Goal: Navigation & Orientation: Find specific page/section

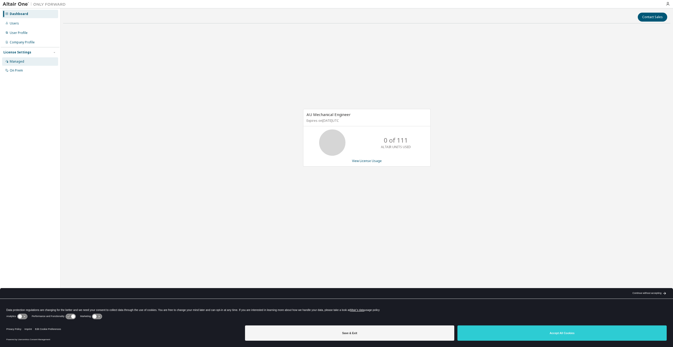
click at [44, 58] on div "Managed" at bounding box center [30, 61] width 56 height 8
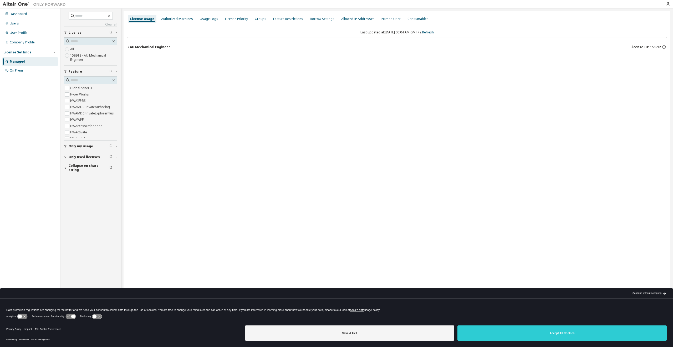
drag, startPoint x: 239, startPoint y: 13, endPoint x: 200, endPoint y: 69, distance: 68.0
click at [200, 69] on div "License Usage Authorized Machines Usage Logs License Priority Groups Feature Re…" at bounding box center [397, 170] width 547 height 318
click at [73, 156] on span "Only used licenses" at bounding box center [84, 157] width 31 height 4
click at [89, 105] on button "Only used licenses" at bounding box center [90, 109] width 53 height 12
click at [117, 107] on span "button" at bounding box center [117, 108] width 2 height 3
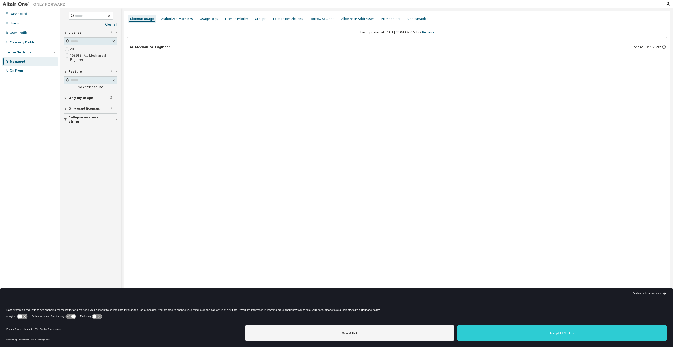
click at [101, 119] on span "Collapse on share string" at bounding box center [89, 119] width 41 height 8
click at [71, 73] on span "Feature" at bounding box center [75, 71] width 13 height 4
click at [200, 19] on div "Usage Logs" at bounding box center [209, 19] width 18 height 4
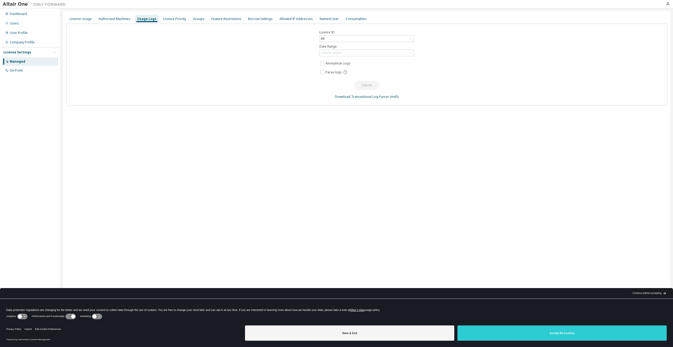
click at [219, 14] on div "License Usage Authorized Machines Usage Logs License Priority Groups Feature Re…" at bounding box center [366, 18] width 601 height 9
click at [214, 22] on div "Feature Restrictions" at bounding box center [226, 19] width 34 height 8
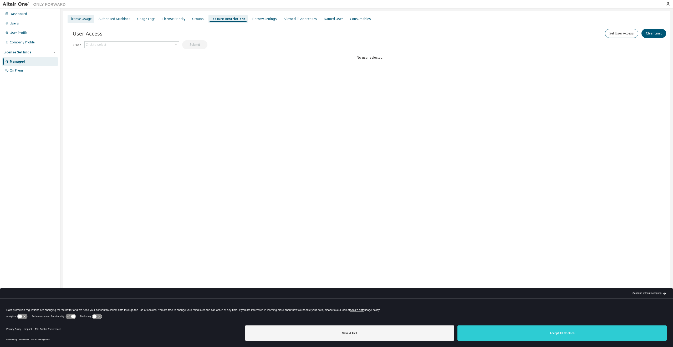
click at [81, 18] on div "License Usage" at bounding box center [81, 19] width 22 height 4
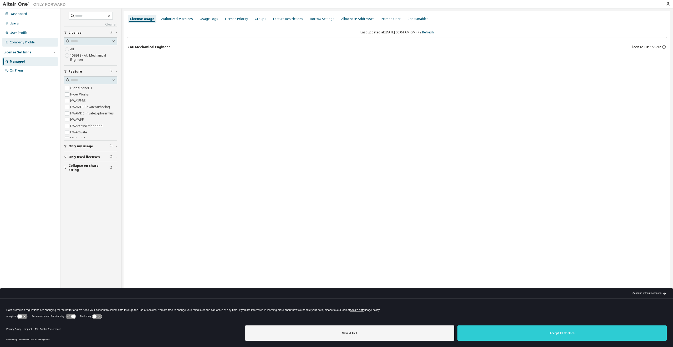
click at [34, 41] on div "Company Profile" at bounding box center [22, 42] width 25 height 4
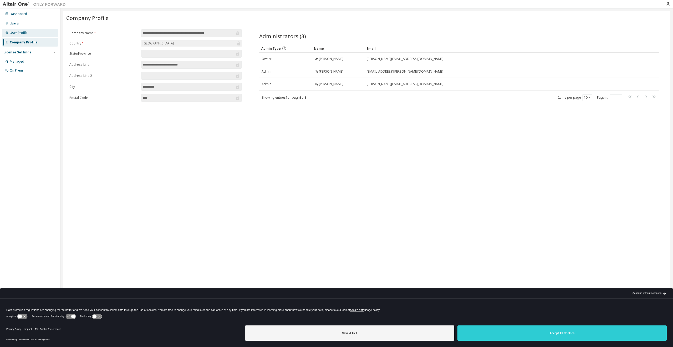
click at [34, 33] on div "User Profile" at bounding box center [30, 33] width 56 height 8
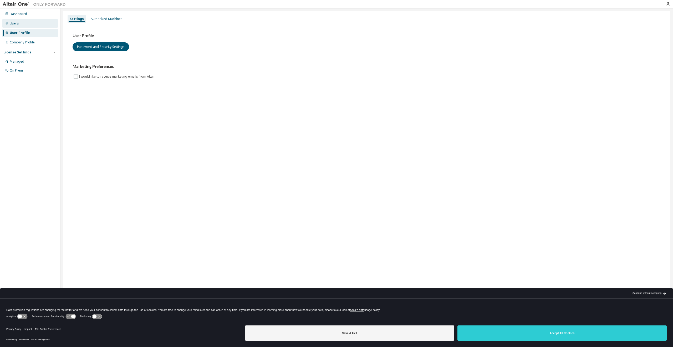
click at [33, 26] on div "Users" at bounding box center [30, 23] width 56 height 8
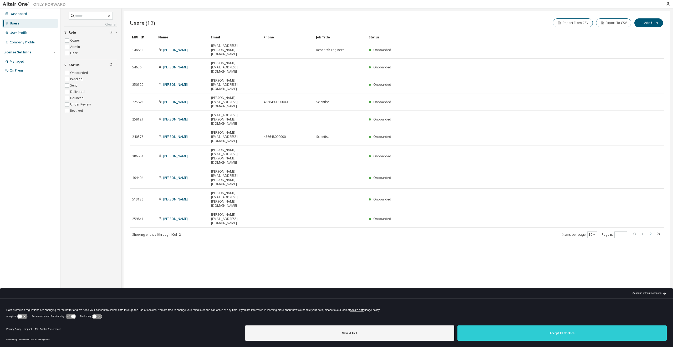
click at [651, 230] on icon "button" at bounding box center [650, 233] width 6 height 6
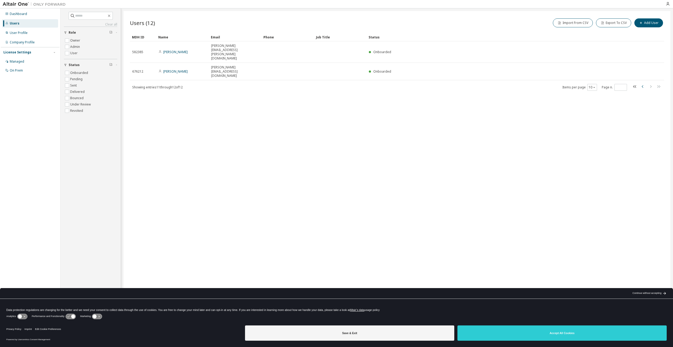
click at [642, 83] on icon "button" at bounding box center [642, 86] width 6 height 6
type input "*"
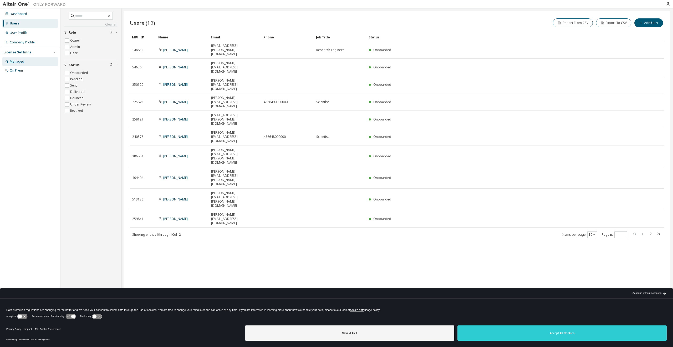
click at [42, 64] on div "Managed" at bounding box center [30, 61] width 56 height 8
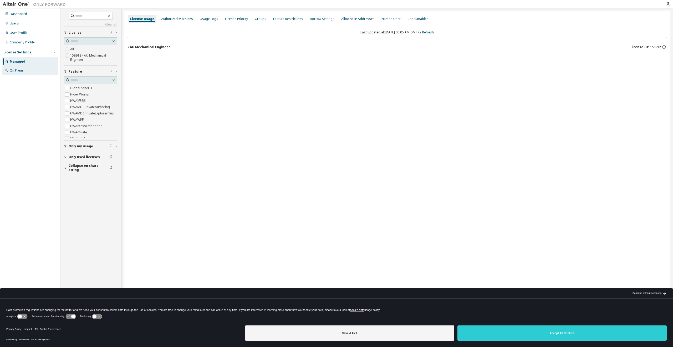
click at [33, 72] on div "On Prem" at bounding box center [30, 70] width 56 height 8
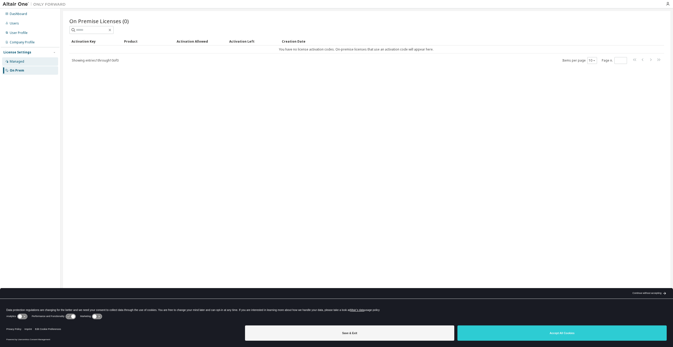
click at [32, 65] on div "Managed" at bounding box center [30, 61] width 56 height 8
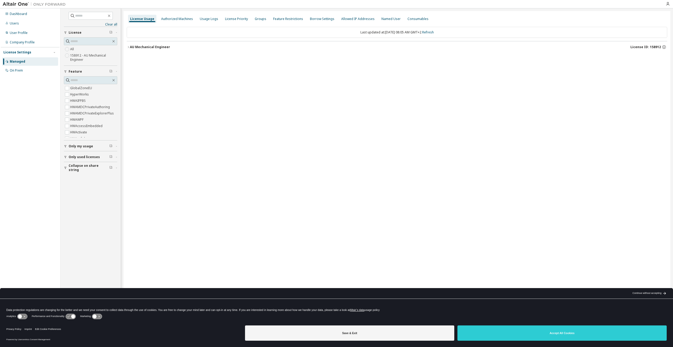
click at [128, 48] on icon "button" at bounding box center [128, 46] width 3 height 3
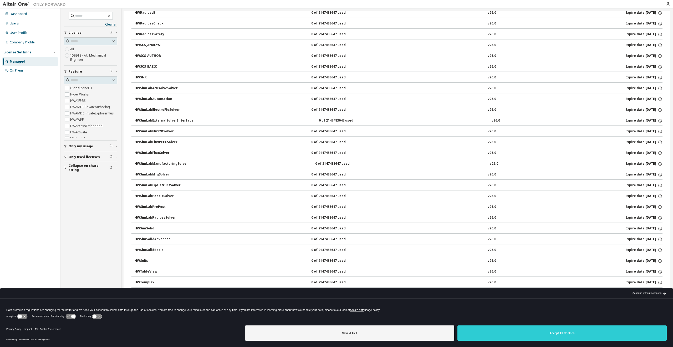
scroll to position [2017, 0]
click at [657, 207] on icon "button" at bounding box center [659, 206] width 5 height 5
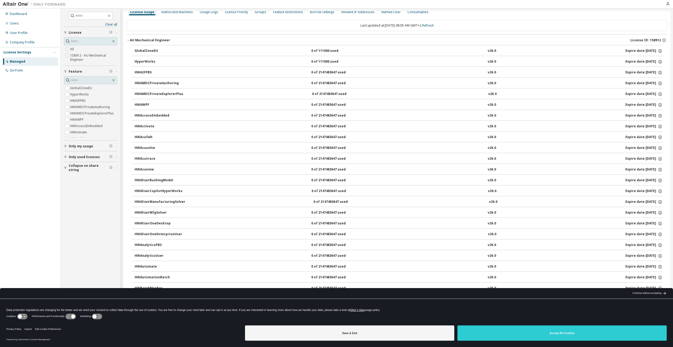
scroll to position [0, 0]
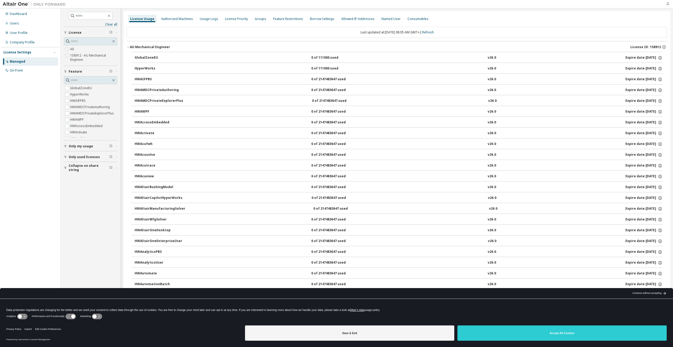
click at [668, 3] on icon "button" at bounding box center [667, 4] width 4 height 4
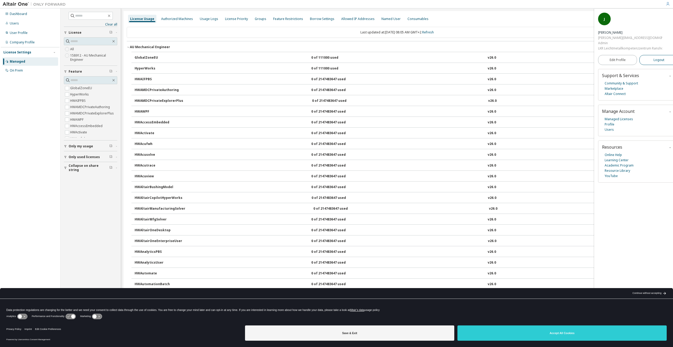
click at [655, 61] on span "Logout" at bounding box center [658, 59] width 11 height 5
